Goal: Information Seeking & Learning: Learn about a topic

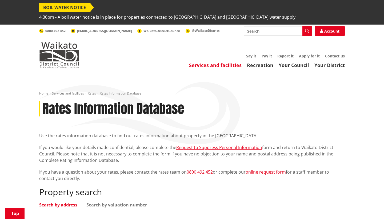
scroll to position [80, 0]
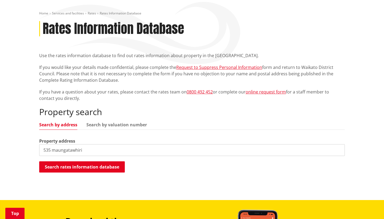
type input "535 maungatawhiri"
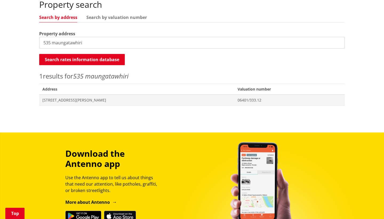
scroll to position [191, 0]
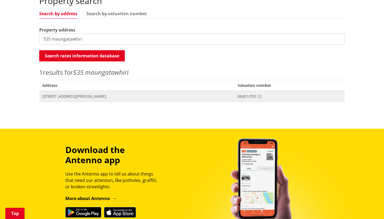
click at [56, 94] on span "[STREET_ADDRESS][PERSON_NAME]" at bounding box center [136, 96] width 189 height 5
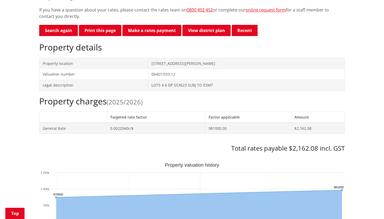
scroll to position [162, 0]
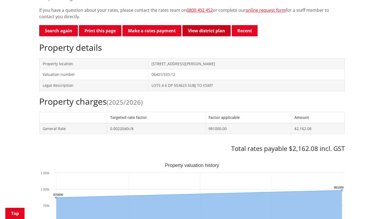
click at [202, 25] on link "View district plan" at bounding box center [207, 30] width 48 height 11
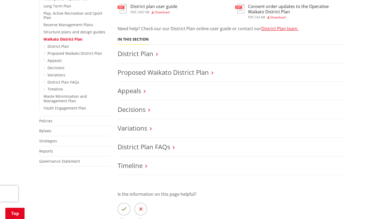
scroll to position [222, 0]
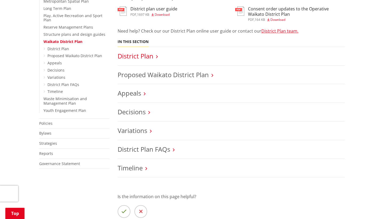
click at [145, 52] on link "District Plan" at bounding box center [136, 56] width 36 height 9
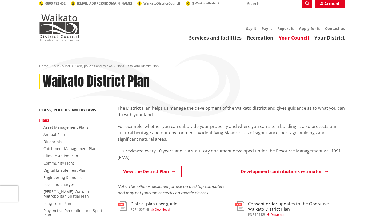
scroll to position [27, 0]
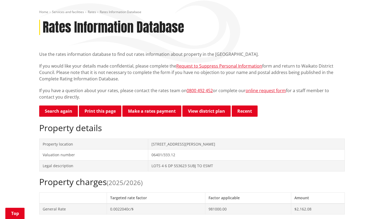
scroll to position [81, 0]
